Goal: Task Accomplishment & Management: Use online tool/utility

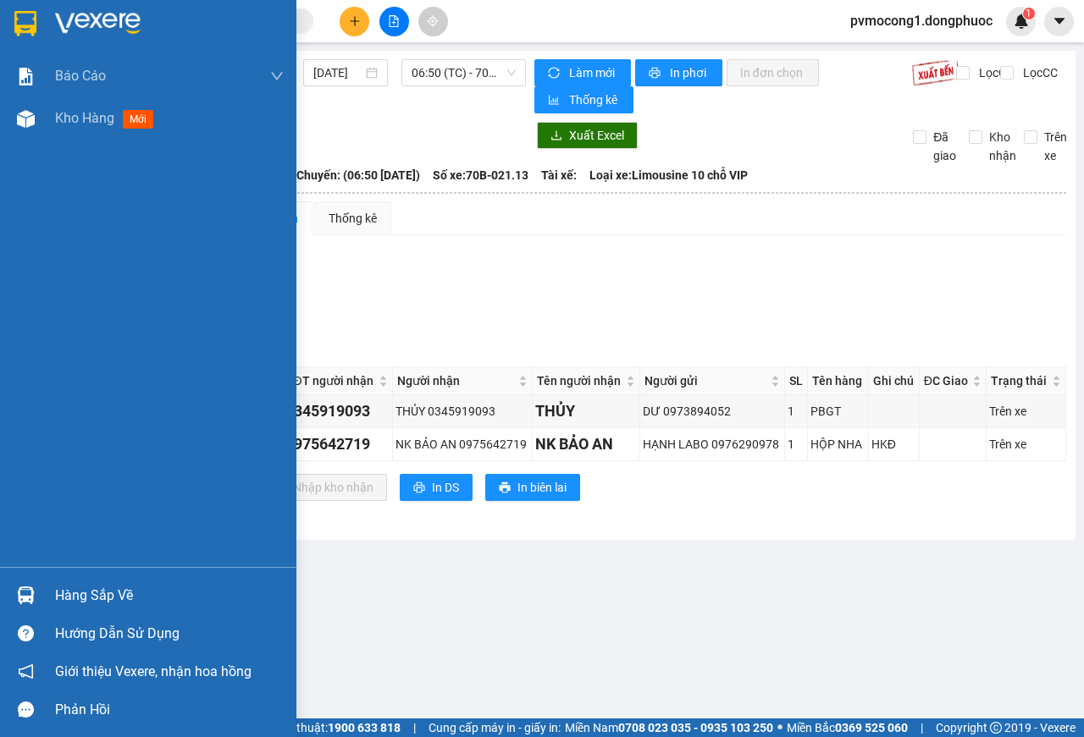
click at [26, 14] on img at bounding box center [25, 23] width 22 height 25
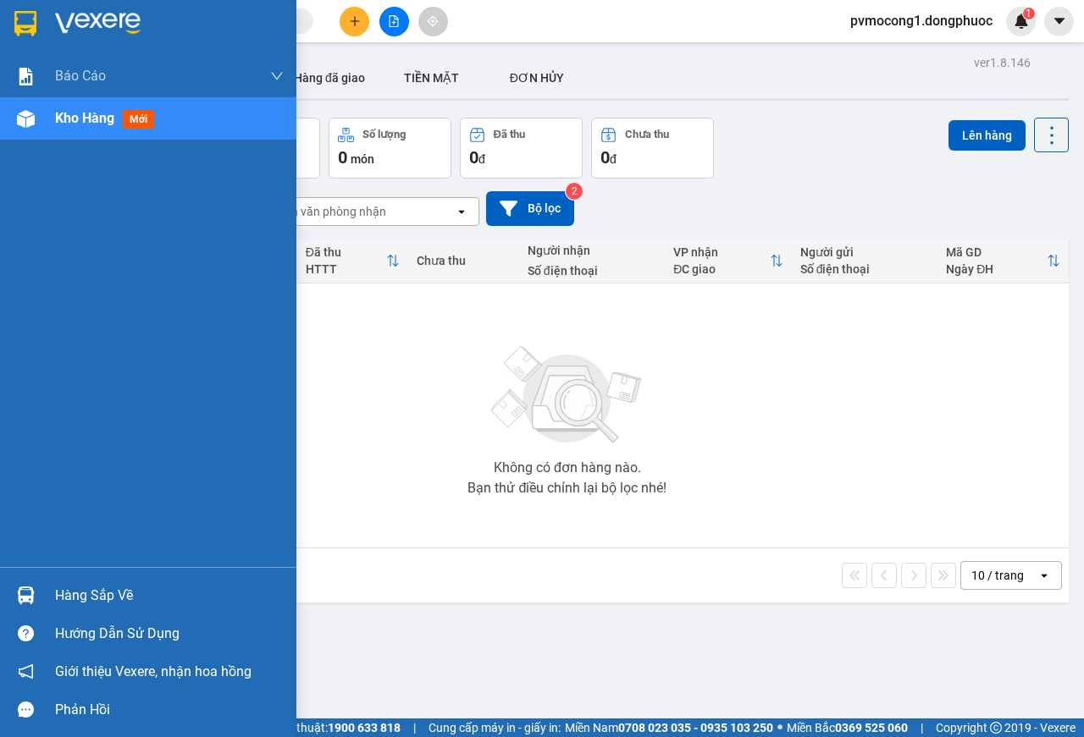
click at [91, 592] on div "Hàng sắp về" at bounding box center [169, 595] width 229 height 25
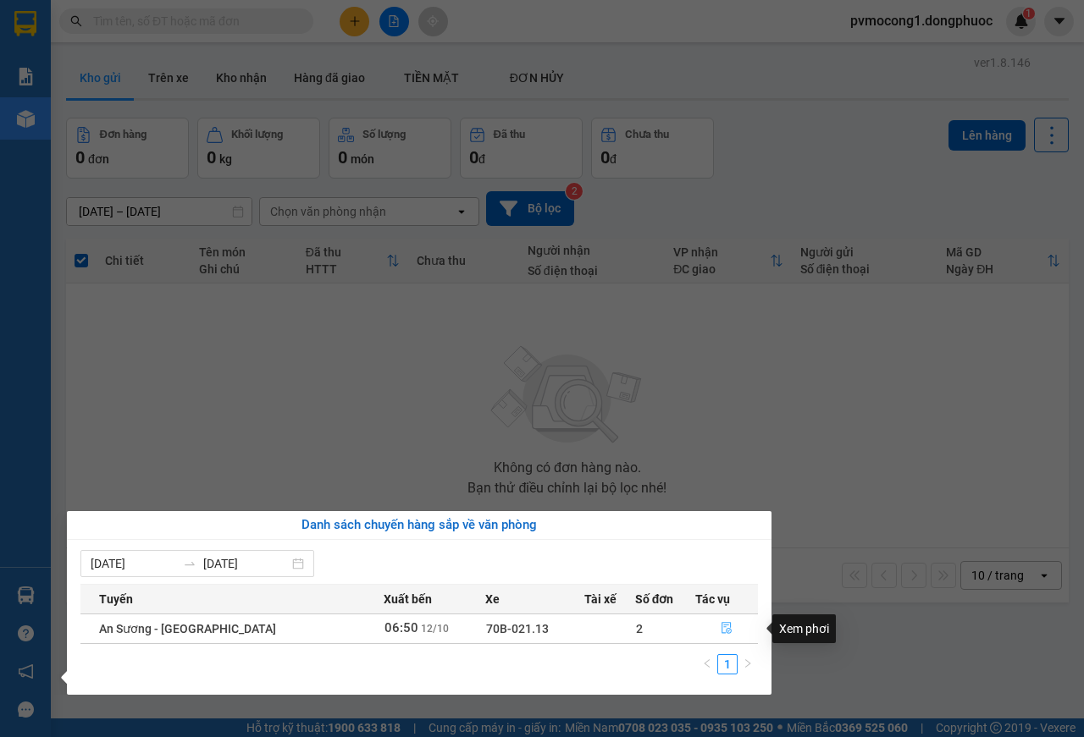
click at [723, 629] on icon "file-done" at bounding box center [726, 629] width 10 height 12
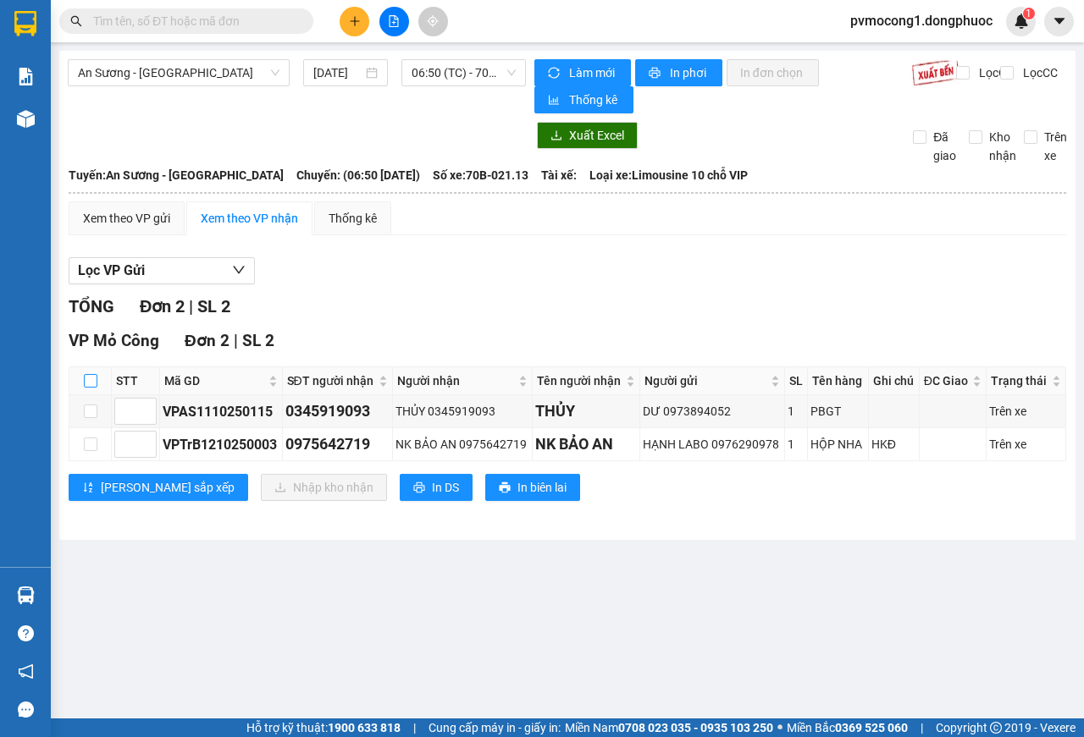
click at [87, 380] on input "checkbox" at bounding box center [91, 381] width 14 height 14
checkbox input "true"
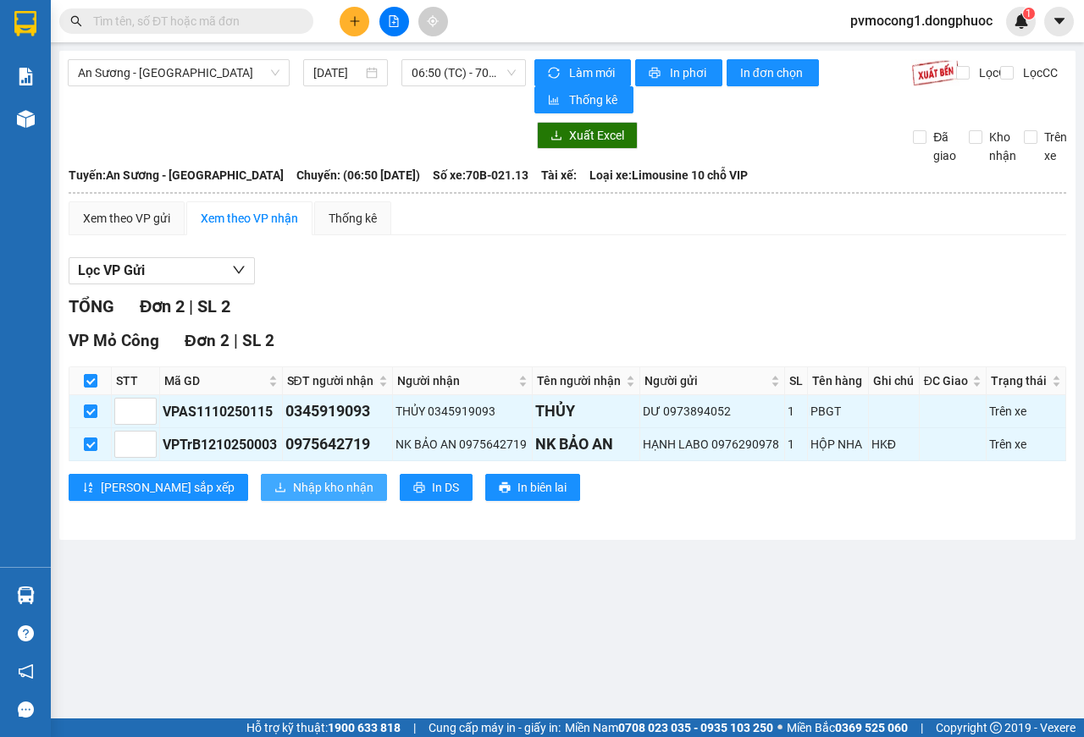
click at [293, 489] on span "Nhập kho nhận" at bounding box center [333, 487] width 80 height 19
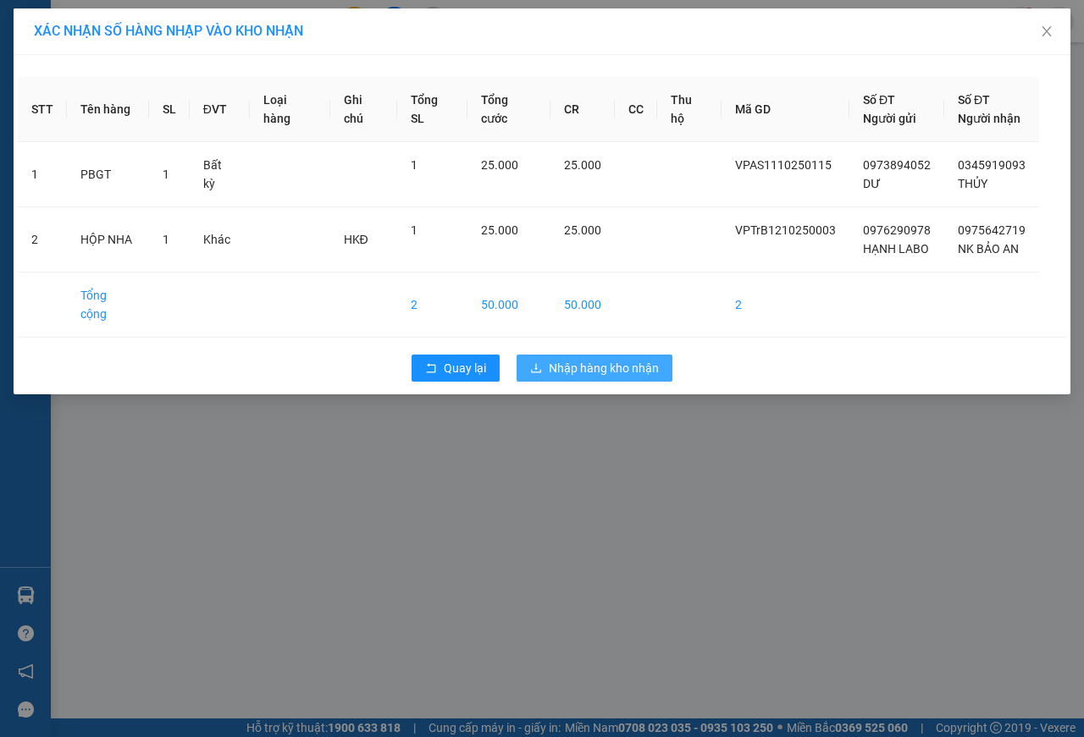
click at [625, 359] on span "Nhập hàng kho nhận" at bounding box center [604, 368] width 110 height 19
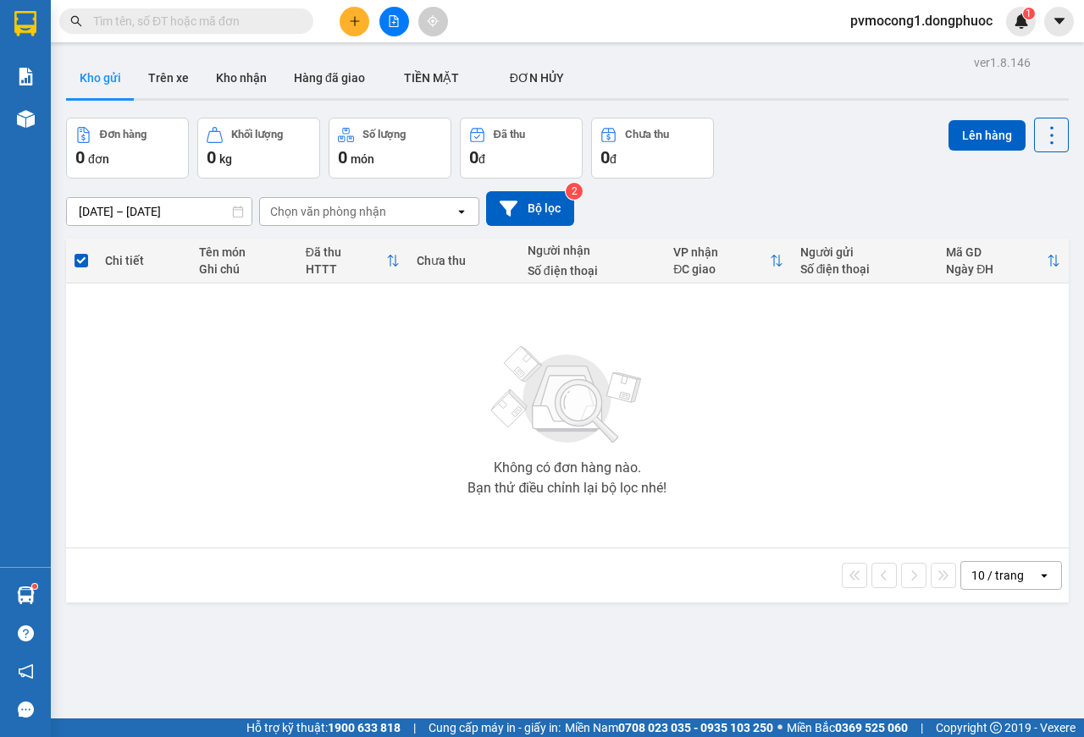
click at [354, 25] on icon "plus" at bounding box center [355, 21] width 12 height 12
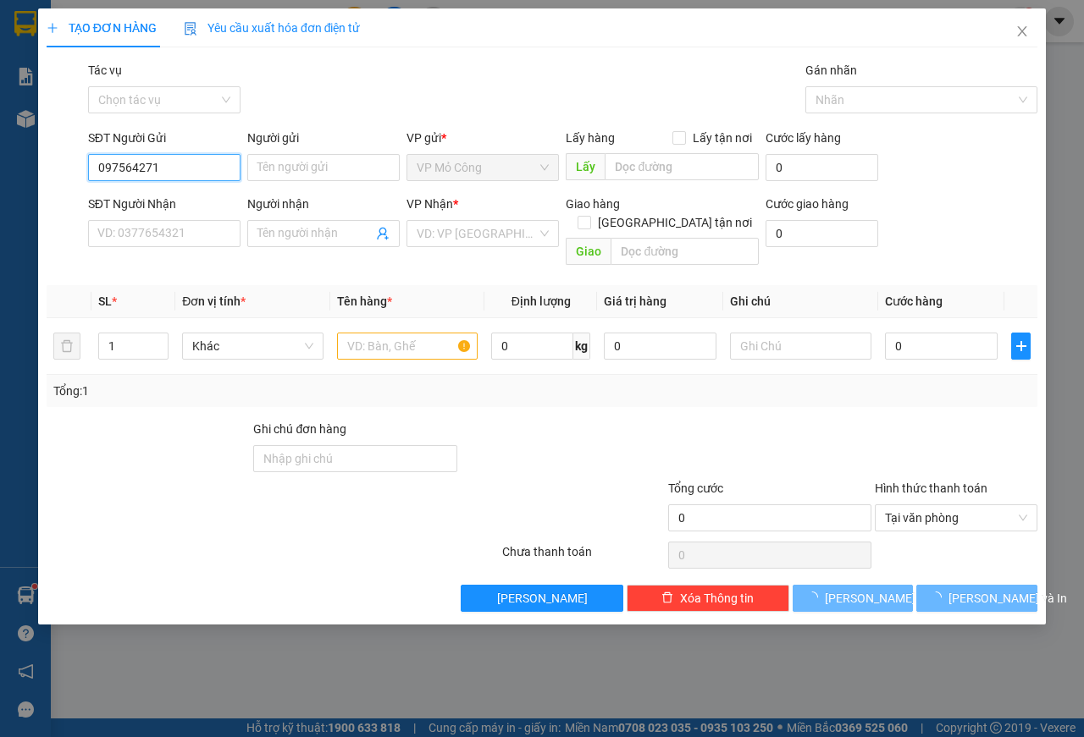
type input "0975642719"
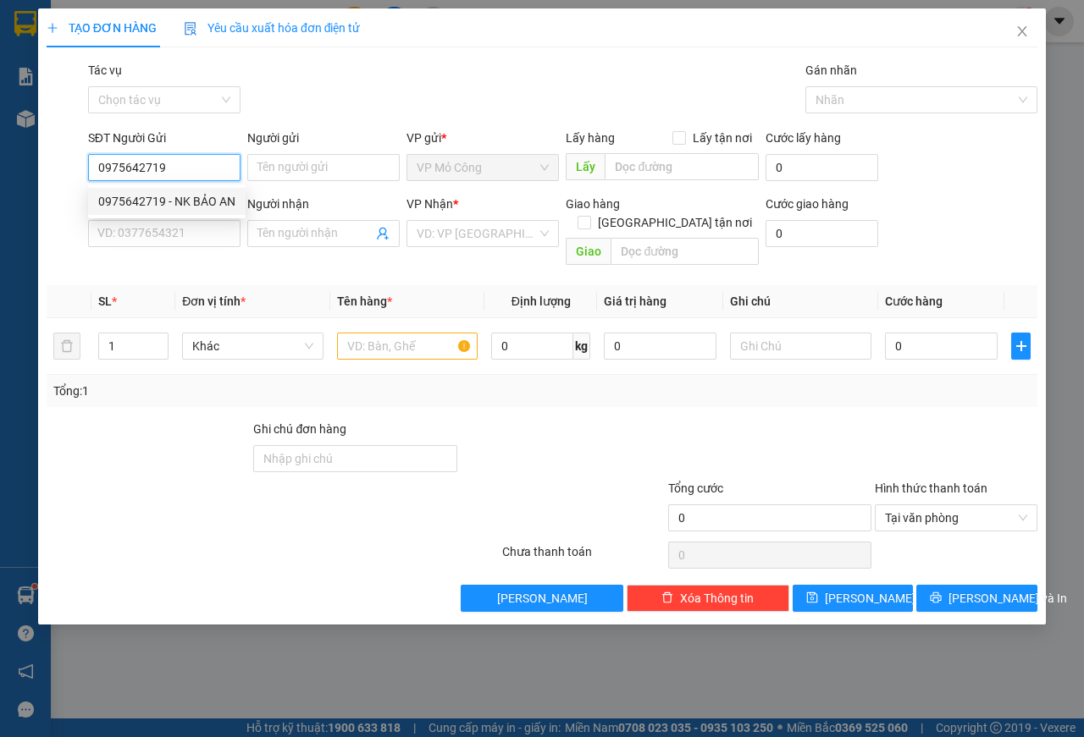
click at [146, 199] on div "0975642719 - NK BẢO AN" at bounding box center [166, 201] width 137 height 19
type input "NK BẢO AN"
type input "0976290978"
type input "HẠNH LABO"
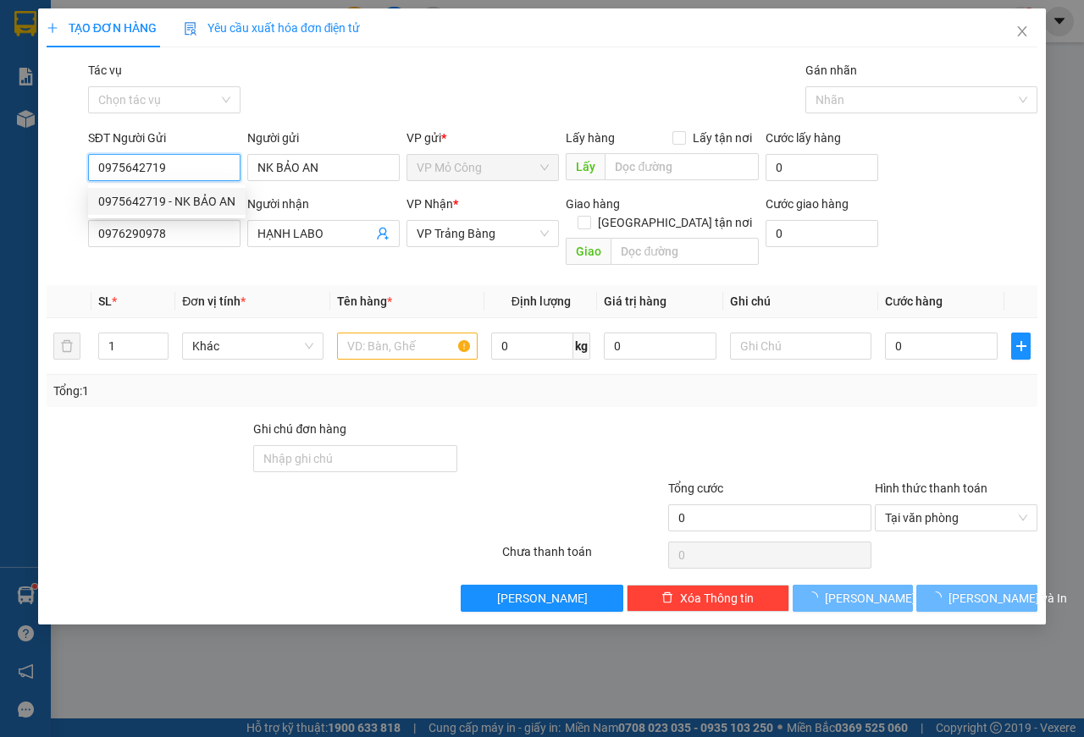
type input "25.000"
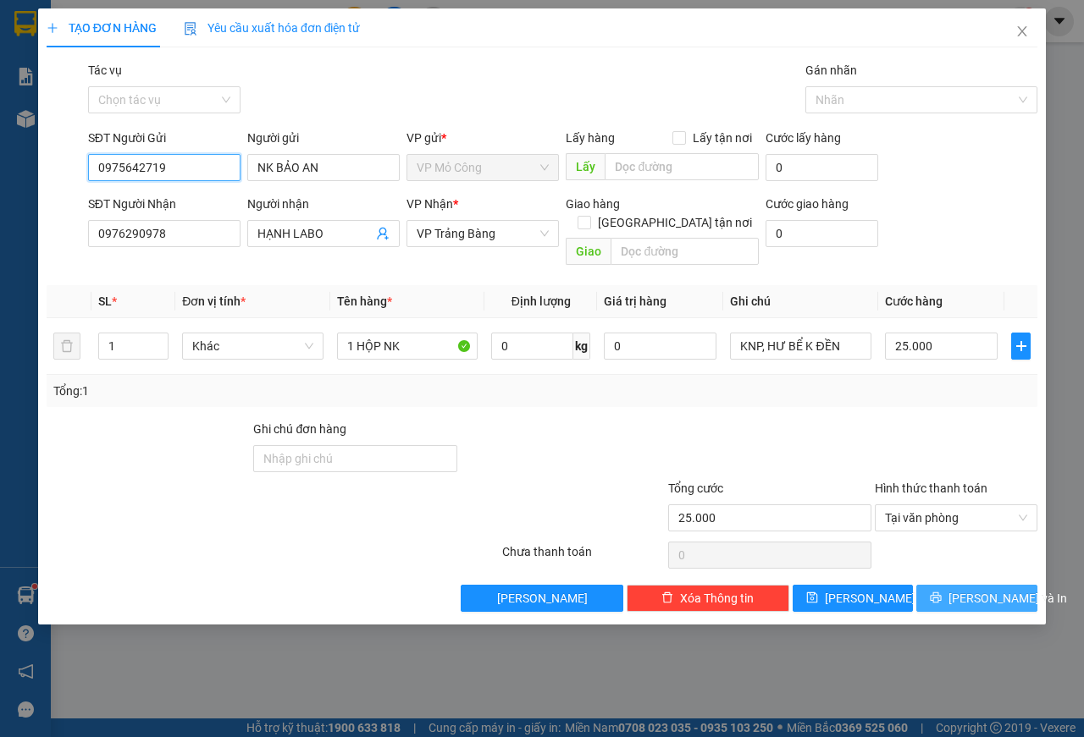
type input "0975642719"
click at [990, 589] on span "[PERSON_NAME] và In" at bounding box center [1007, 598] width 119 height 19
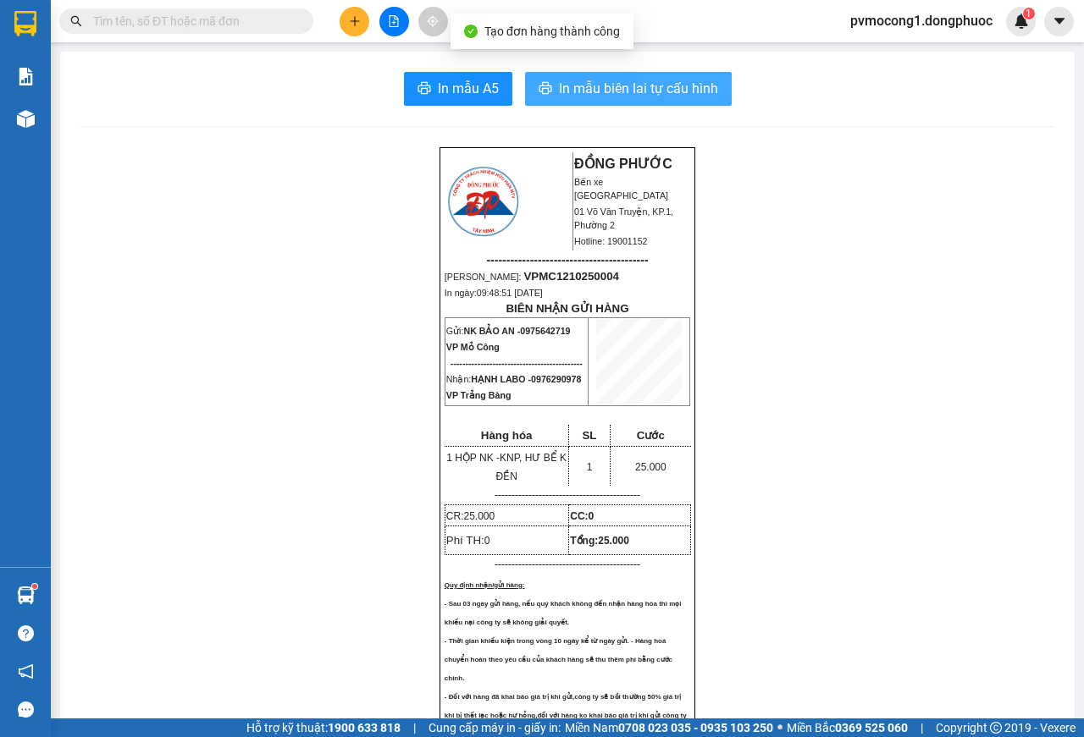
click at [609, 90] on span "In mẫu biên lai tự cấu hình" at bounding box center [638, 88] width 159 height 21
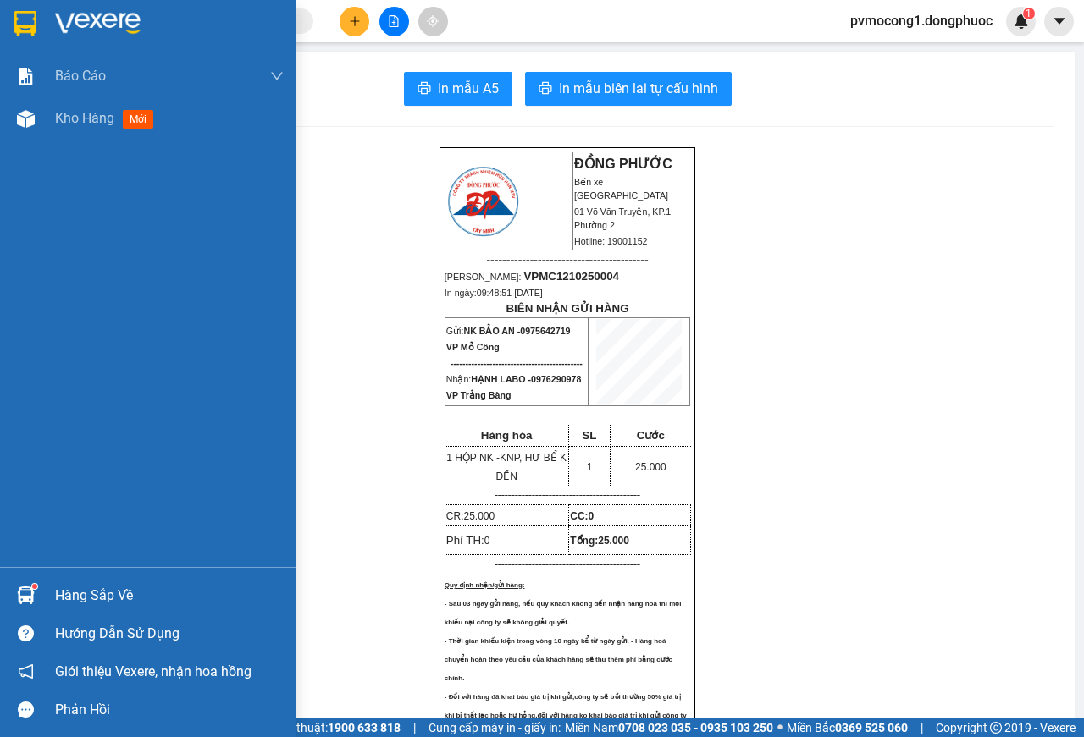
click at [28, 23] on img at bounding box center [25, 23] width 22 height 25
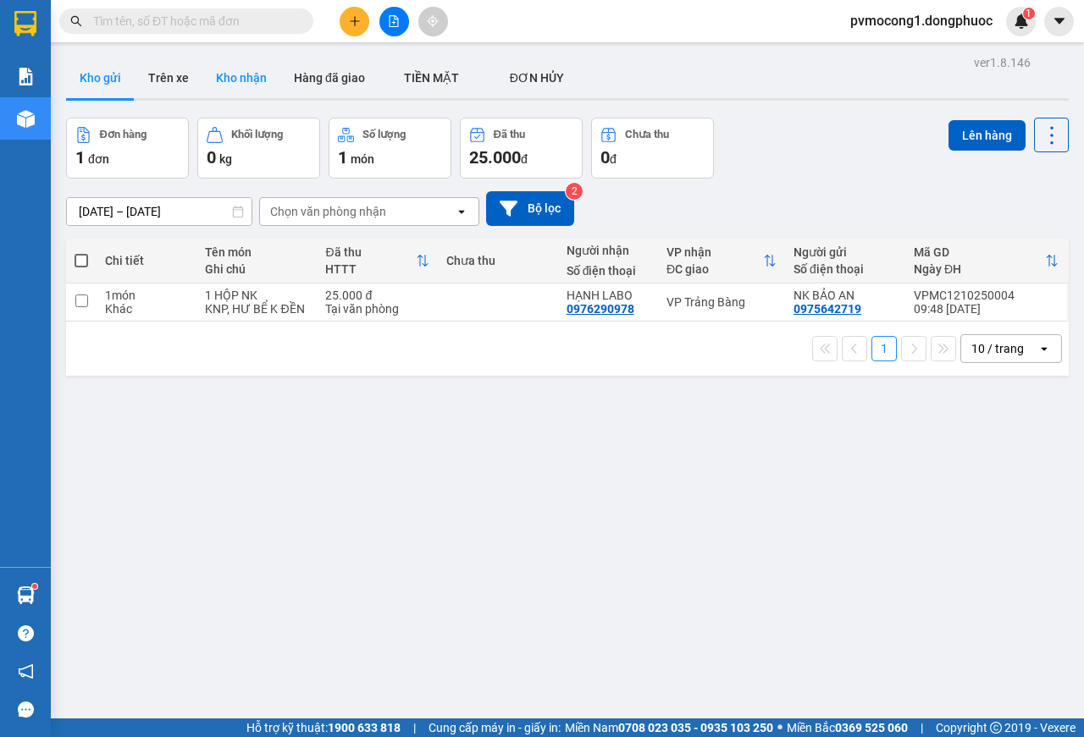
click at [243, 77] on button "Kho nhận" at bounding box center [241, 78] width 78 height 41
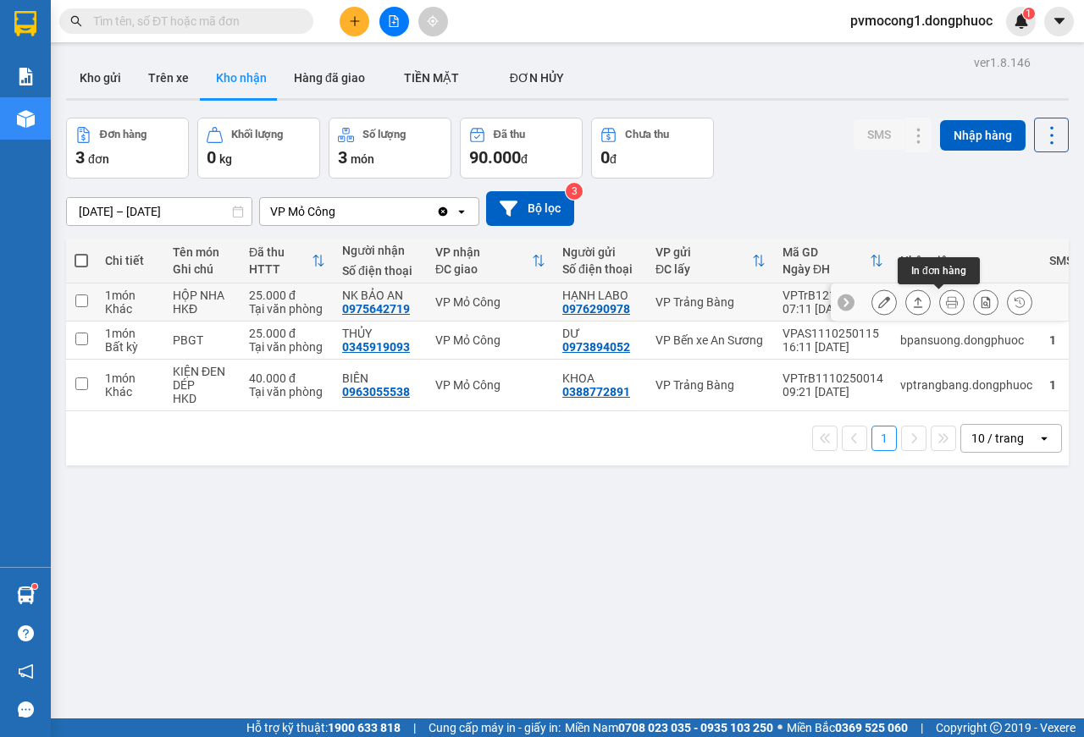
click at [946, 303] on icon at bounding box center [952, 302] width 12 height 12
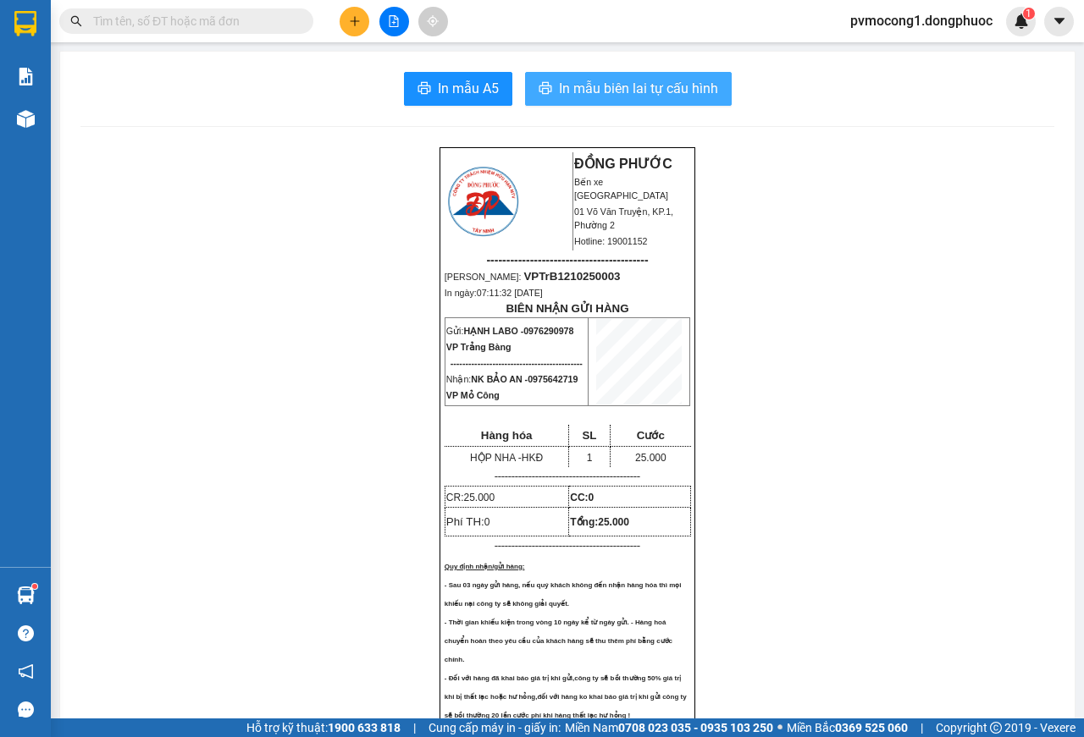
click at [617, 93] on span "In mẫu biên lai tự cấu hình" at bounding box center [638, 88] width 159 height 21
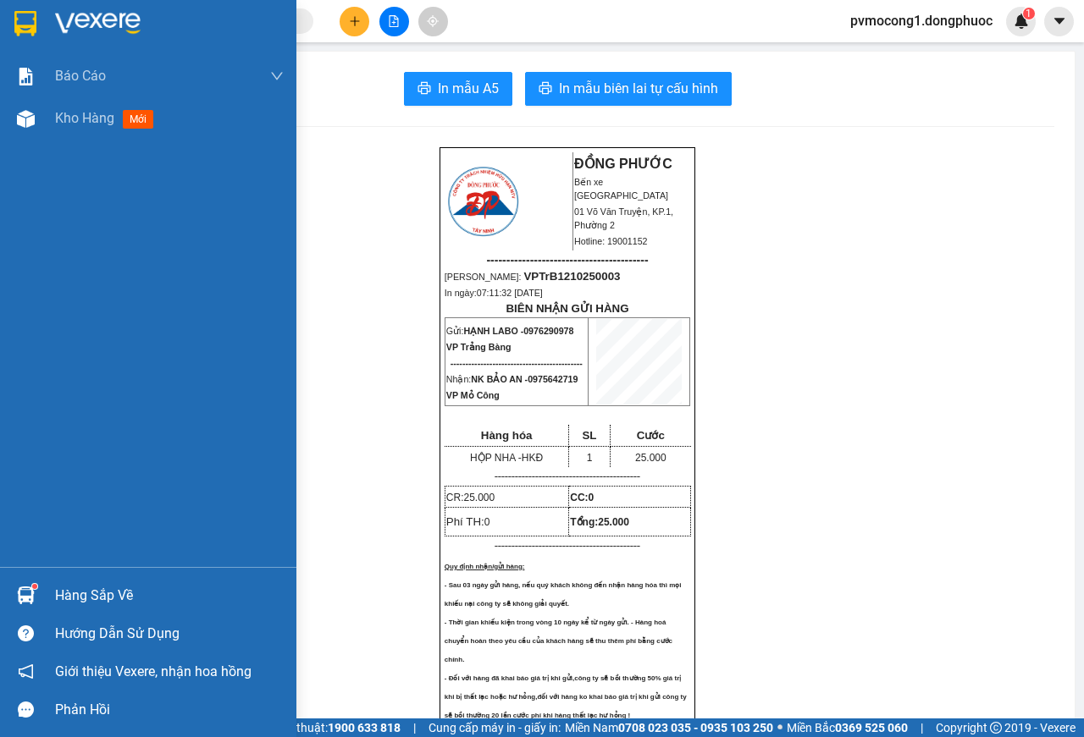
click at [26, 19] on img at bounding box center [25, 23] width 22 height 25
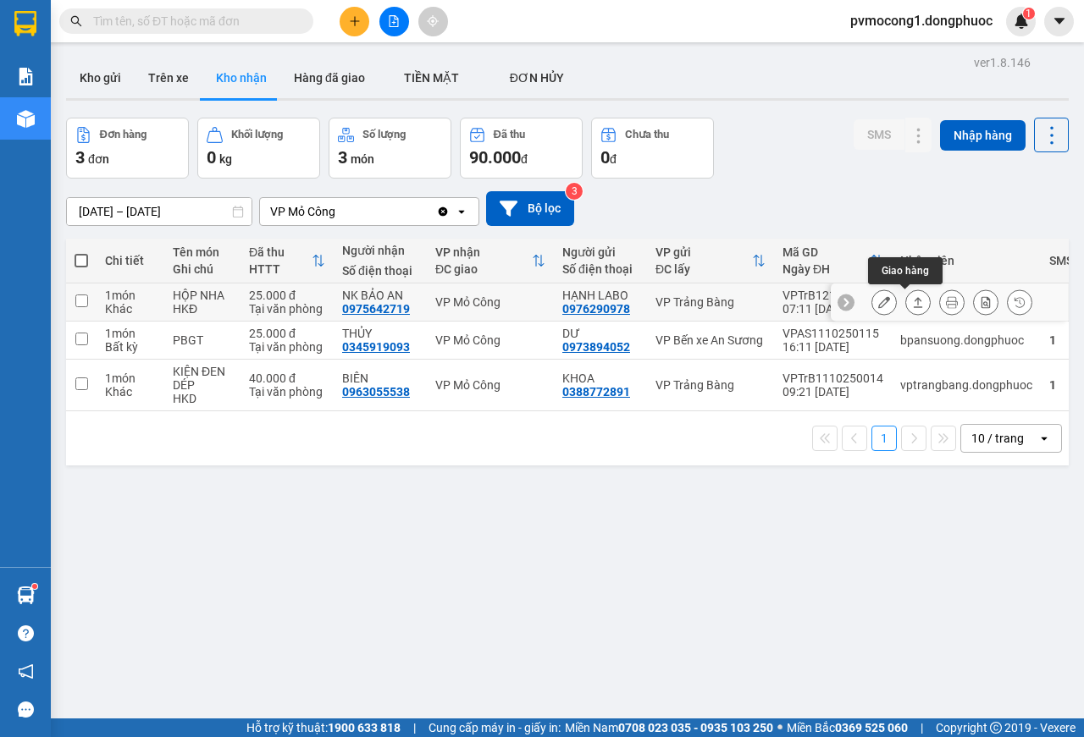
click at [912, 305] on icon at bounding box center [918, 302] width 12 height 12
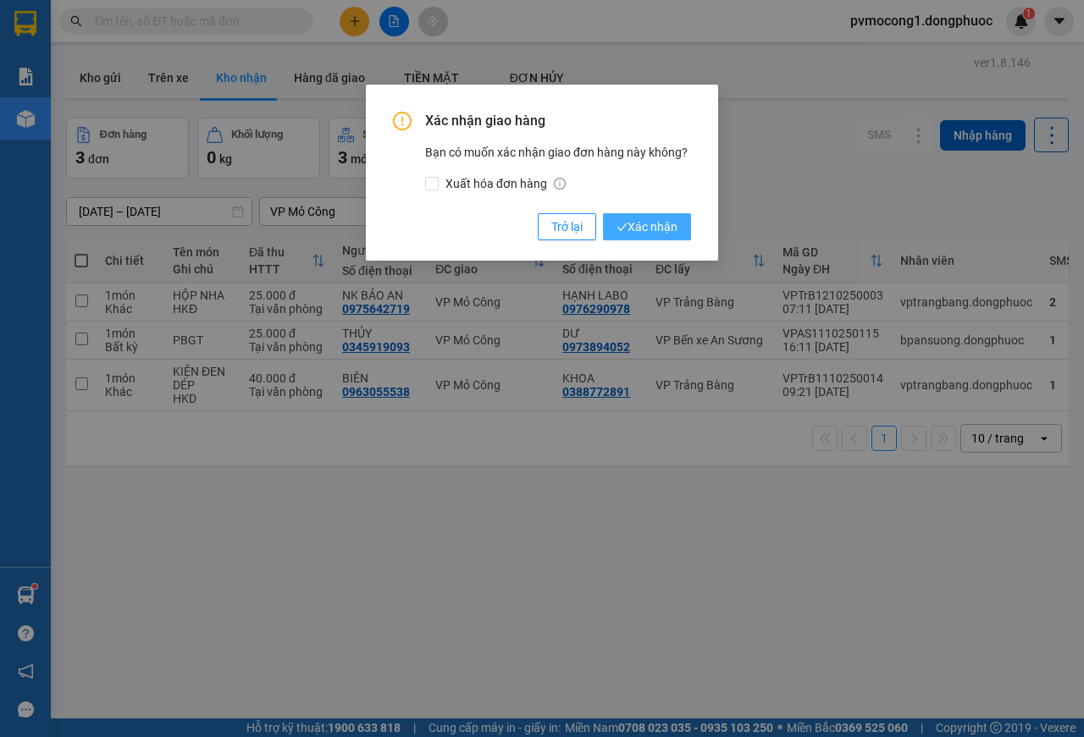
click at [668, 234] on span "Xác nhận" at bounding box center [646, 227] width 61 height 19
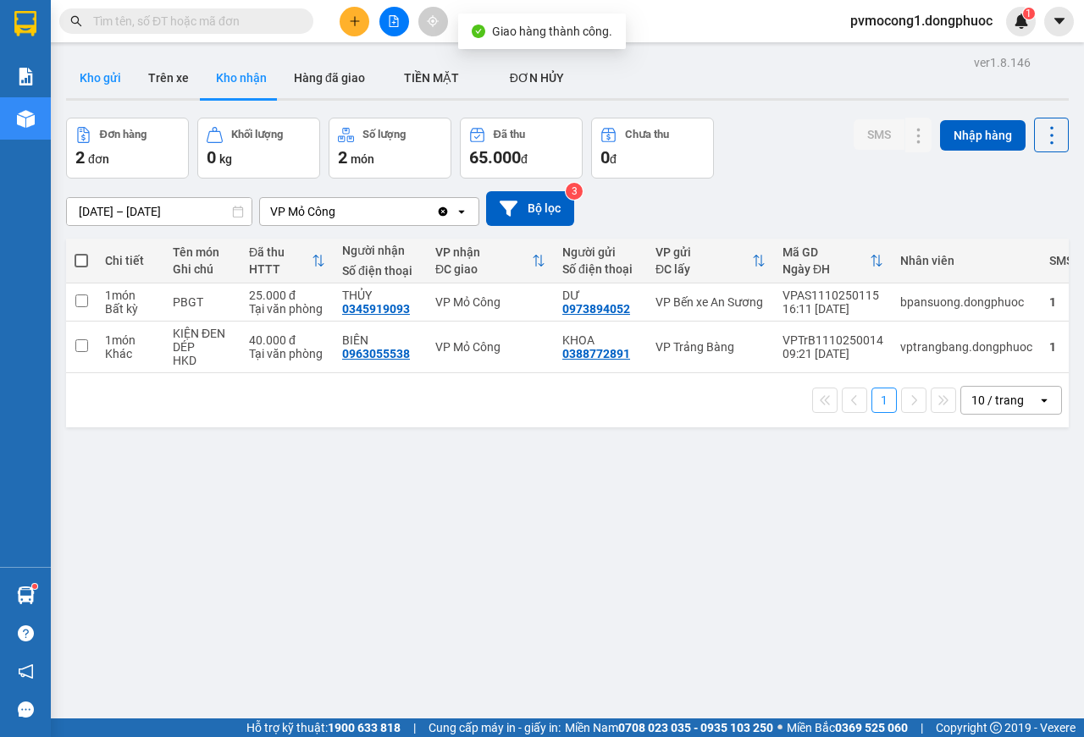
click at [74, 72] on button "Kho gửi" at bounding box center [100, 78] width 69 height 41
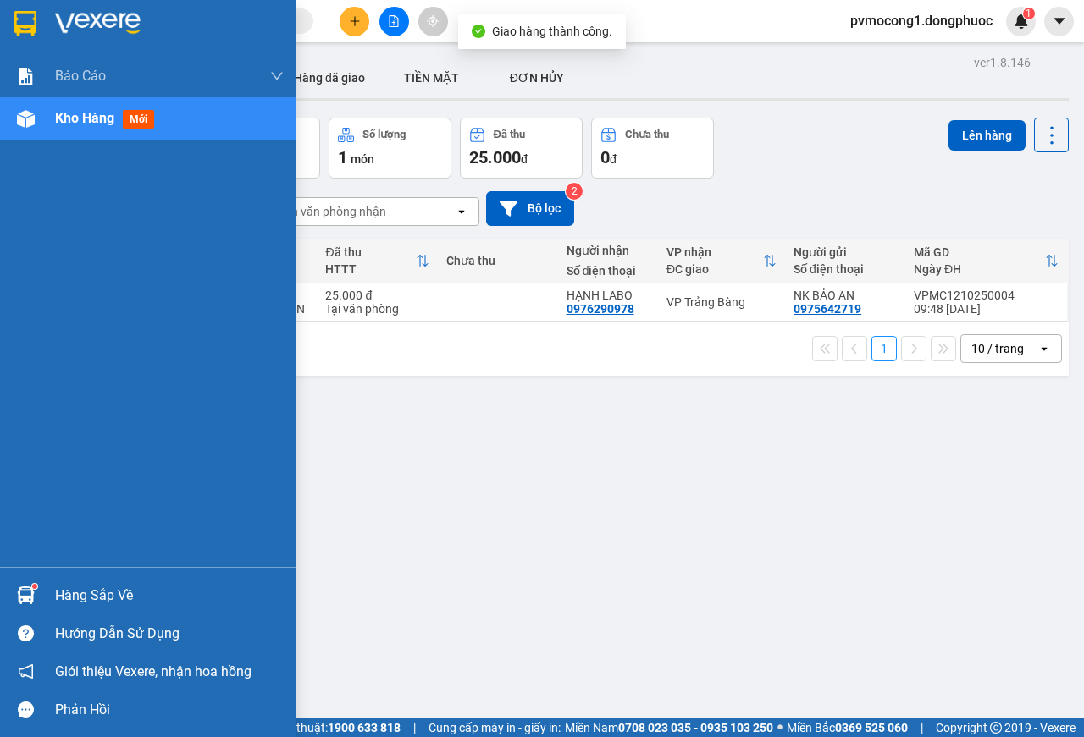
click at [92, 589] on div "Hàng sắp về" at bounding box center [169, 595] width 229 height 25
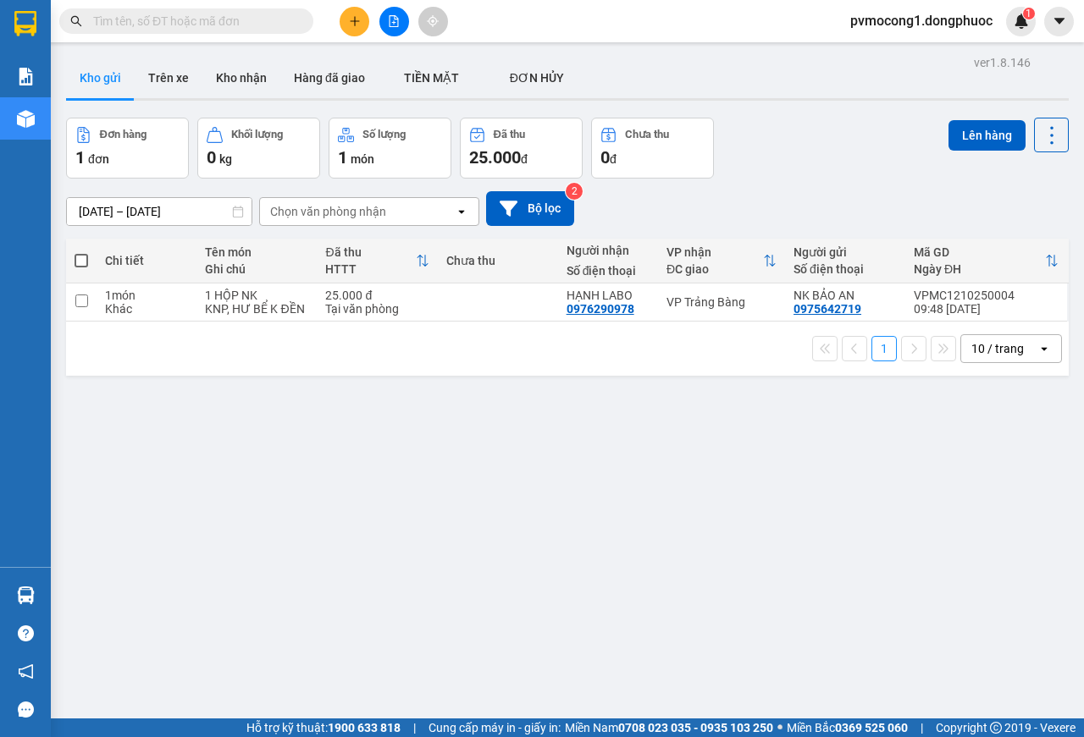
click at [897, 544] on section "Kết quả tìm kiếm ( 0 ) Bộ lọc No Data pvmocong1.dongphuoc 1 Báo cáo Mẫu 1: Báo …" at bounding box center [542, 368] width 1084 height 737
